Goal: Information Seeking & Learning: Learn about a topic

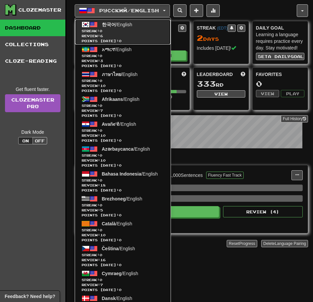
click at [136, 36] on span "Review: 6" at bounding box center [123, 36] width 82 height 5
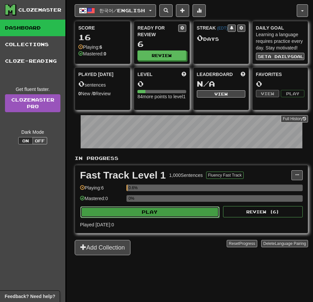
click at [154, 211] on button "Play" at bounding box center [149, 212] width 139 height 11
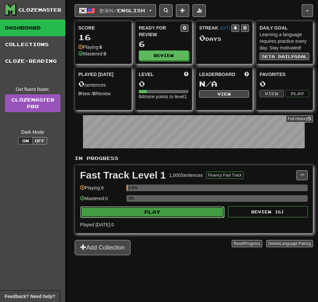
select select "**"
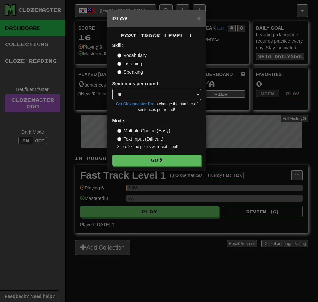
click at [133, 69] on label "Speaking" at bounding box center [130, 72] width 26 height 7
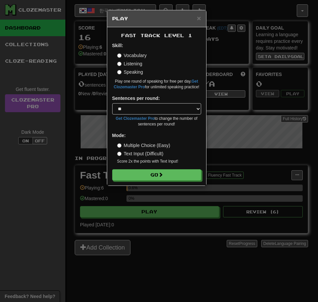
click at [130, 63] on label "Listening" at bounding box center [129, 63] width 25 height 7
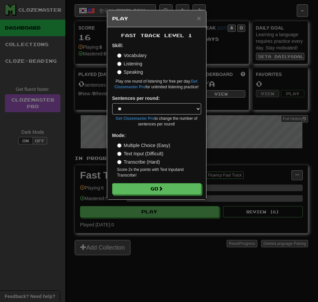
click at [131, 55] on label "Vocabulary" at bounding box center [132, 55] width 30 height 7
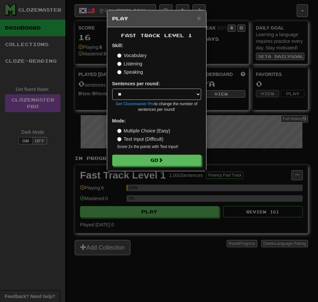
click at [129, 58] on label "Vocabulary" at bounding box center [132, 55] width 30 height 7
click at [129, 67] on label "Listening" at bounding box center [129, 63] width 25 height 7
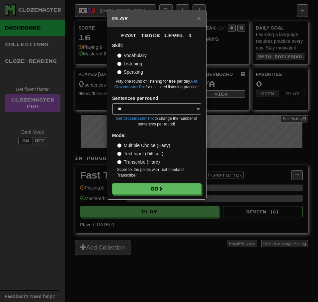
click at [130, 56] on label "Vocabulary" at bounding box center [132, 55] width 30 height 7
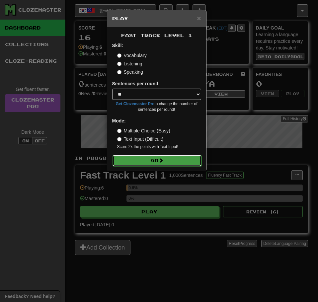
click at [182, 155] on button "Go" at bounding box center [157, 160] width 89 height 11
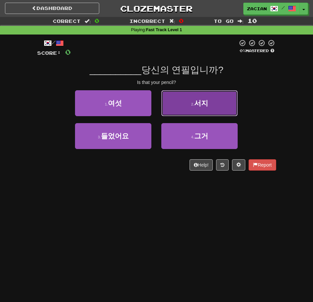
click at [193, 103] on small "2 ." at bounding box center [192, 104] width 3 height 4
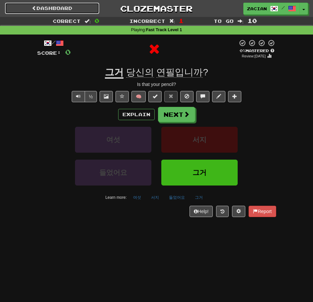
click at [80, 10] on link "Dashboard" at bounding box center [52, 8] width 94 height 11
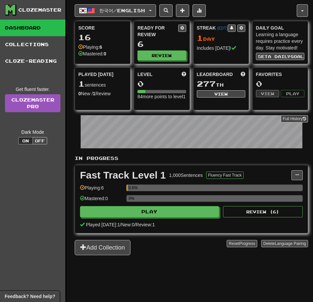
click at [134, 1] on div "한국어 / English 한국어 / English Streak: 1 Review: 6 Points today: 0 አማርኛ / English …" at bounding box center [191, 159] width 233 height 319
click at [126, 5] on button "한국어 / English" at bounding box center [115, 10] width 81 height 13
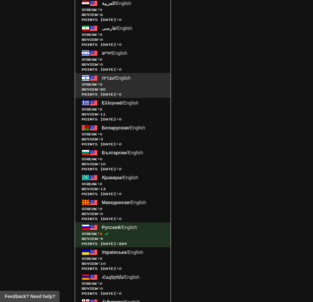
scroll to position [1280, 0]
